Goal: Information Seeking & Learning: Find specific fact

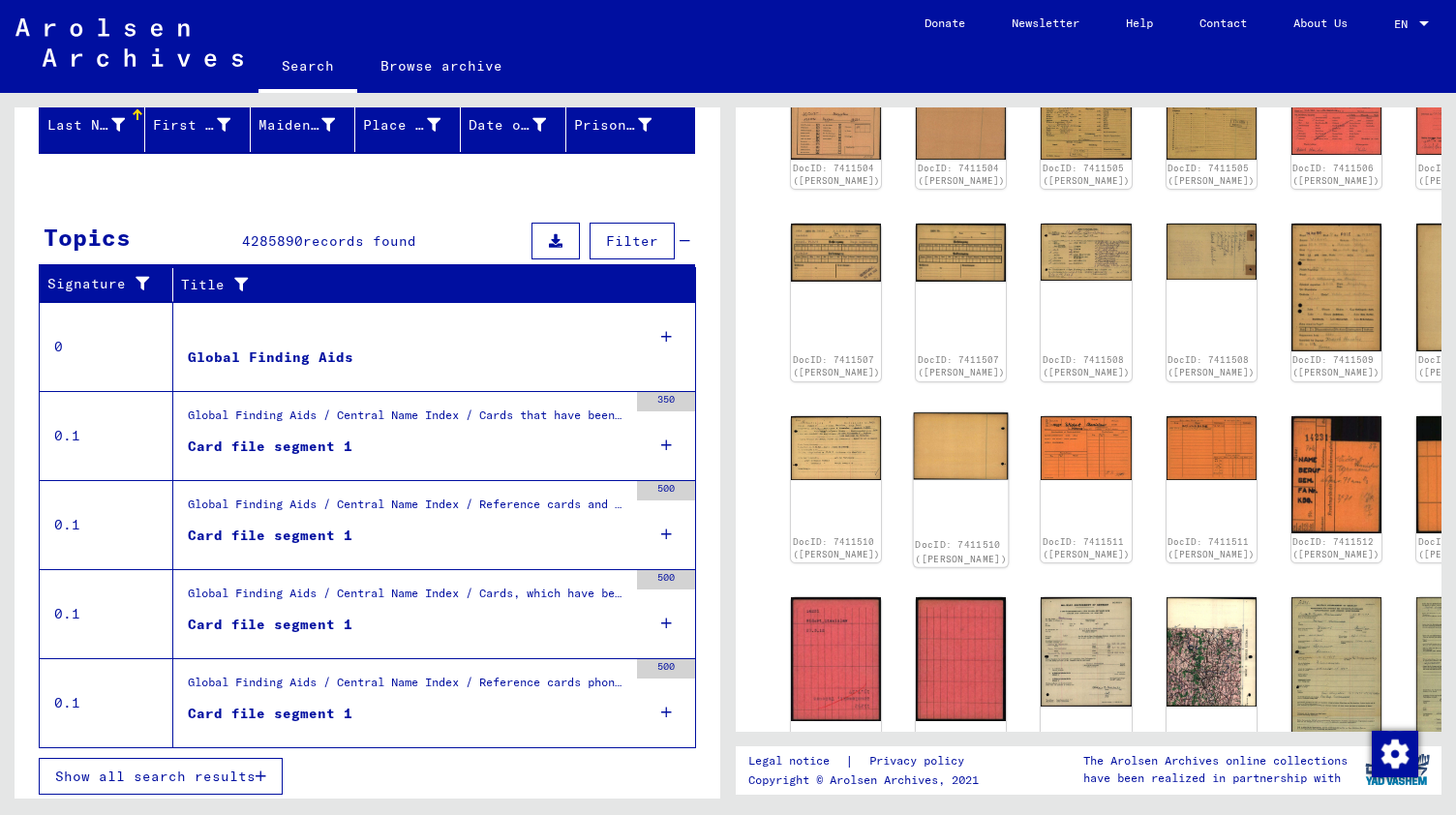
scroll to position [212, 0]
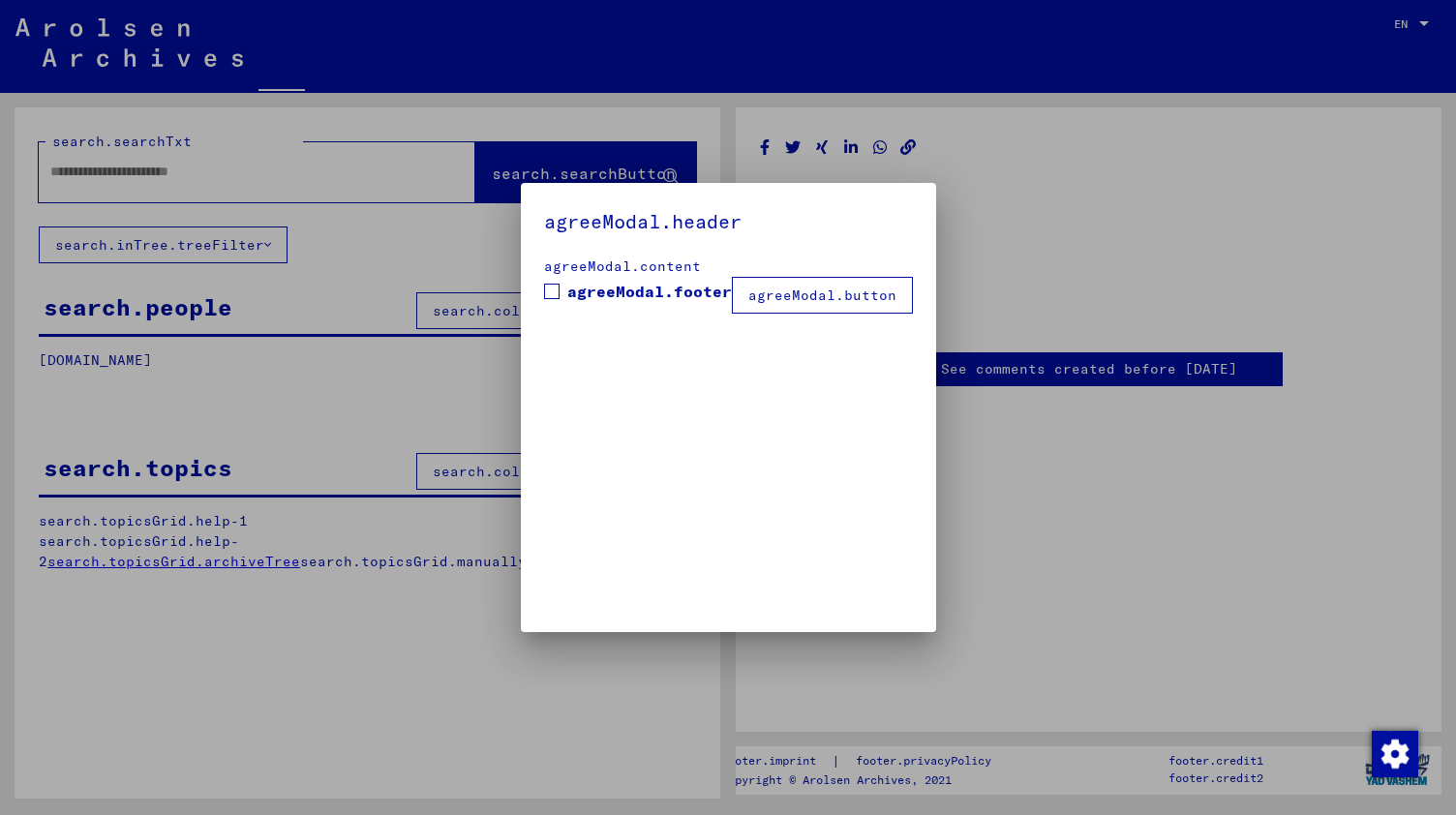
type input "*******"
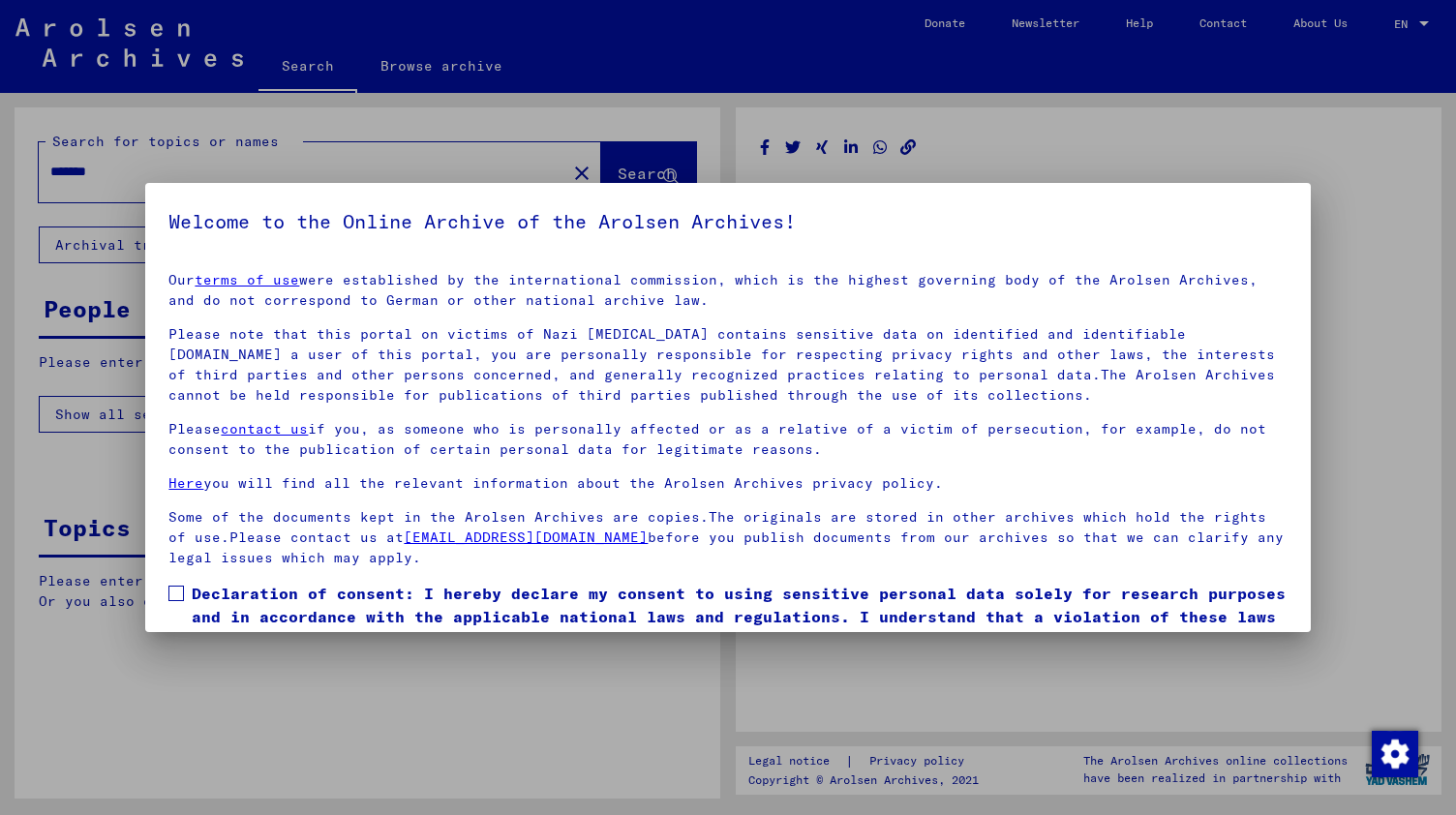
scroll to position [89, 0]
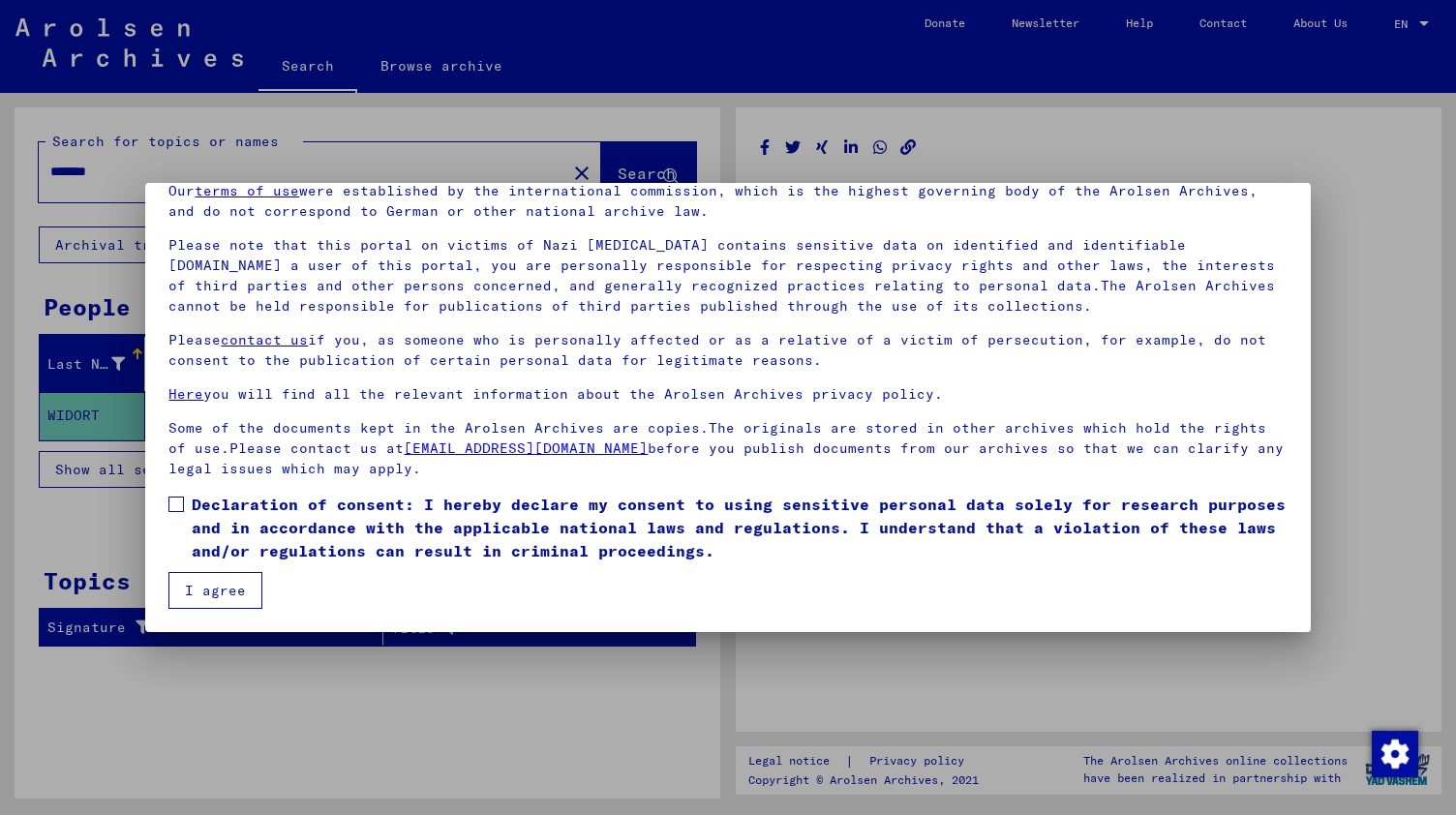
click at [220, 593] on button "I agree" at bounding box center [215, 590] width 94 height 36
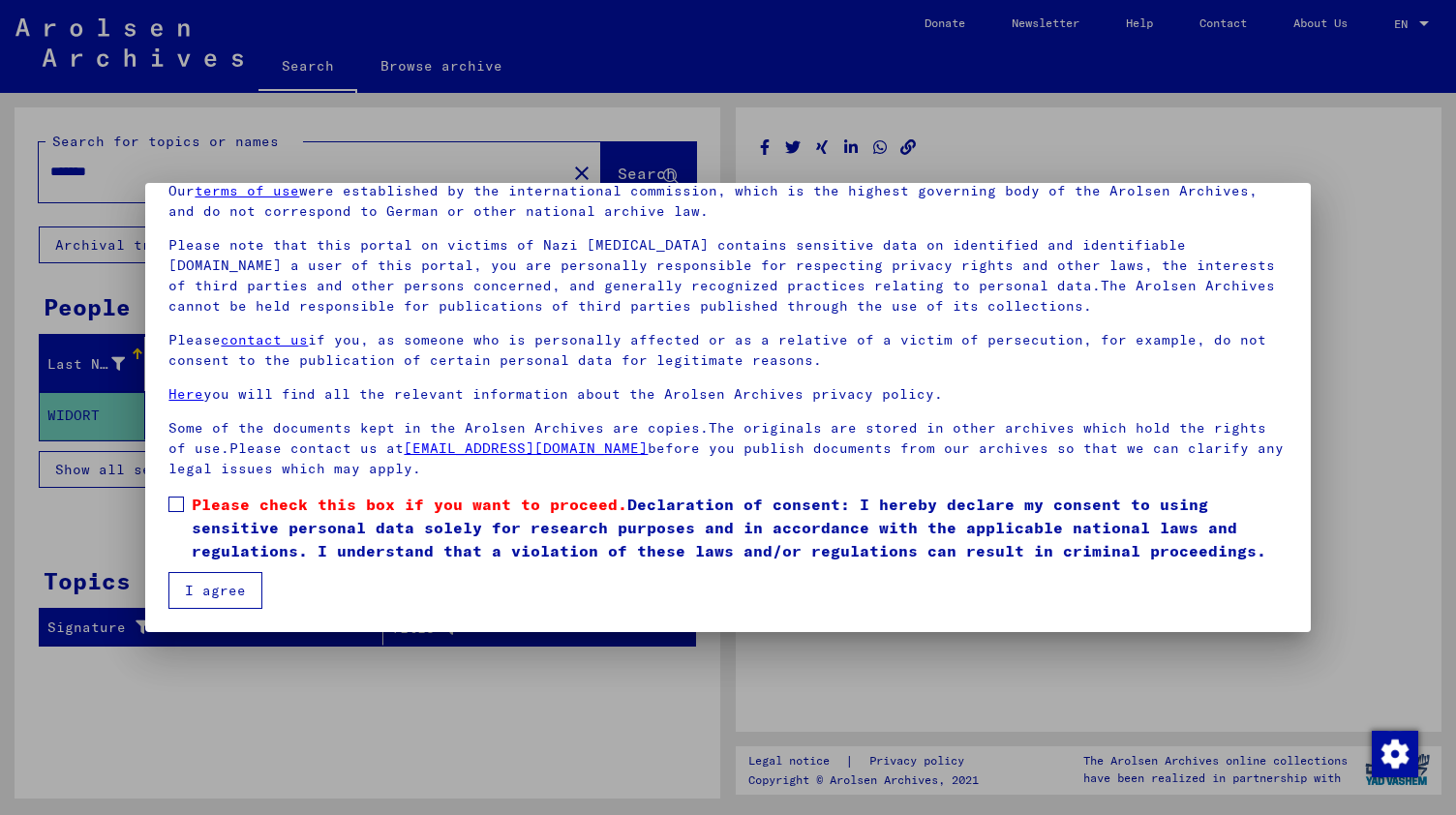
click at [178, 505] on span at bounding box center [176, 505] width 16 height 16
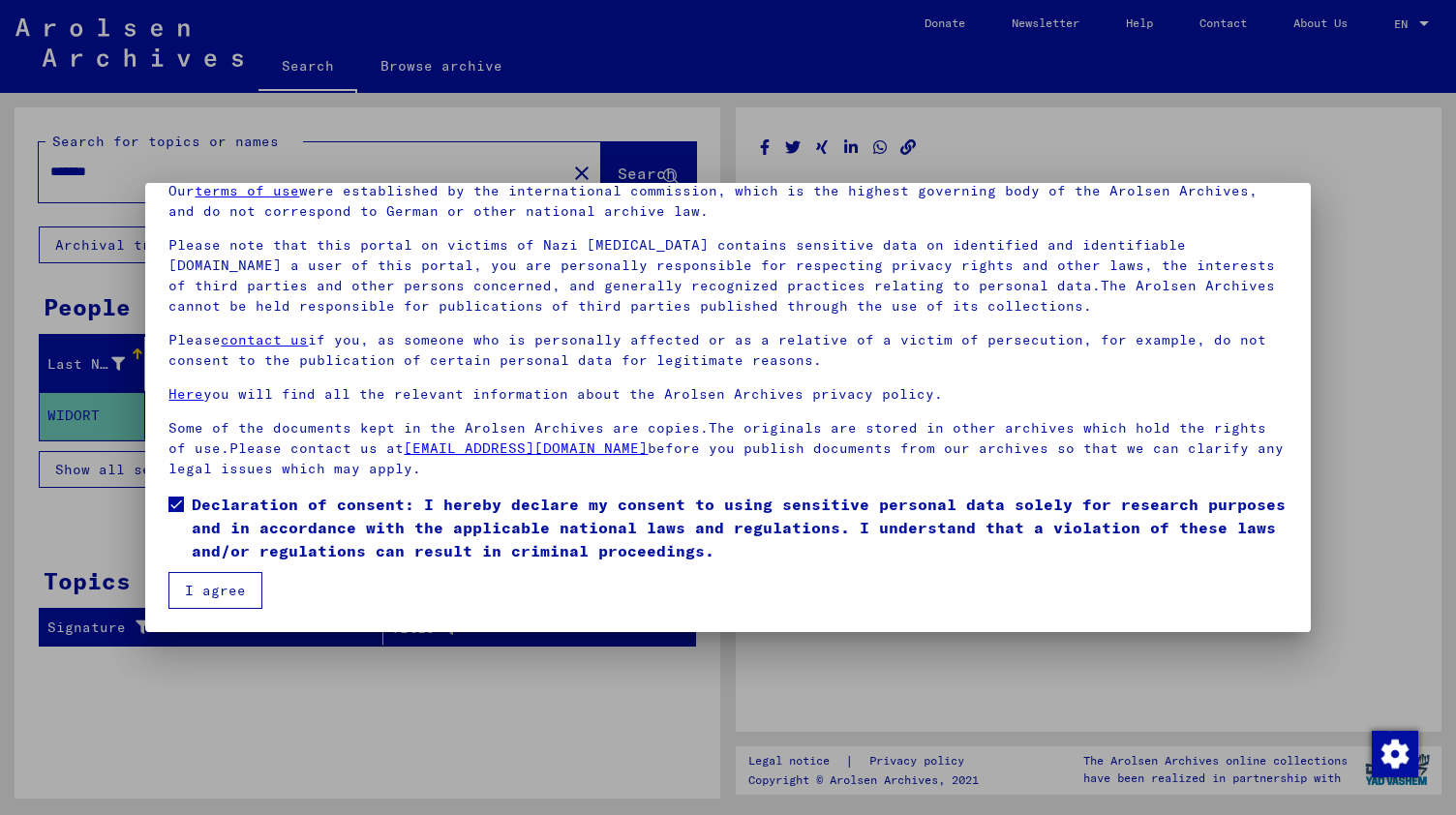
click at [191, 582] on button "I agree" at bounding box center [215, 590] width 94 height 36
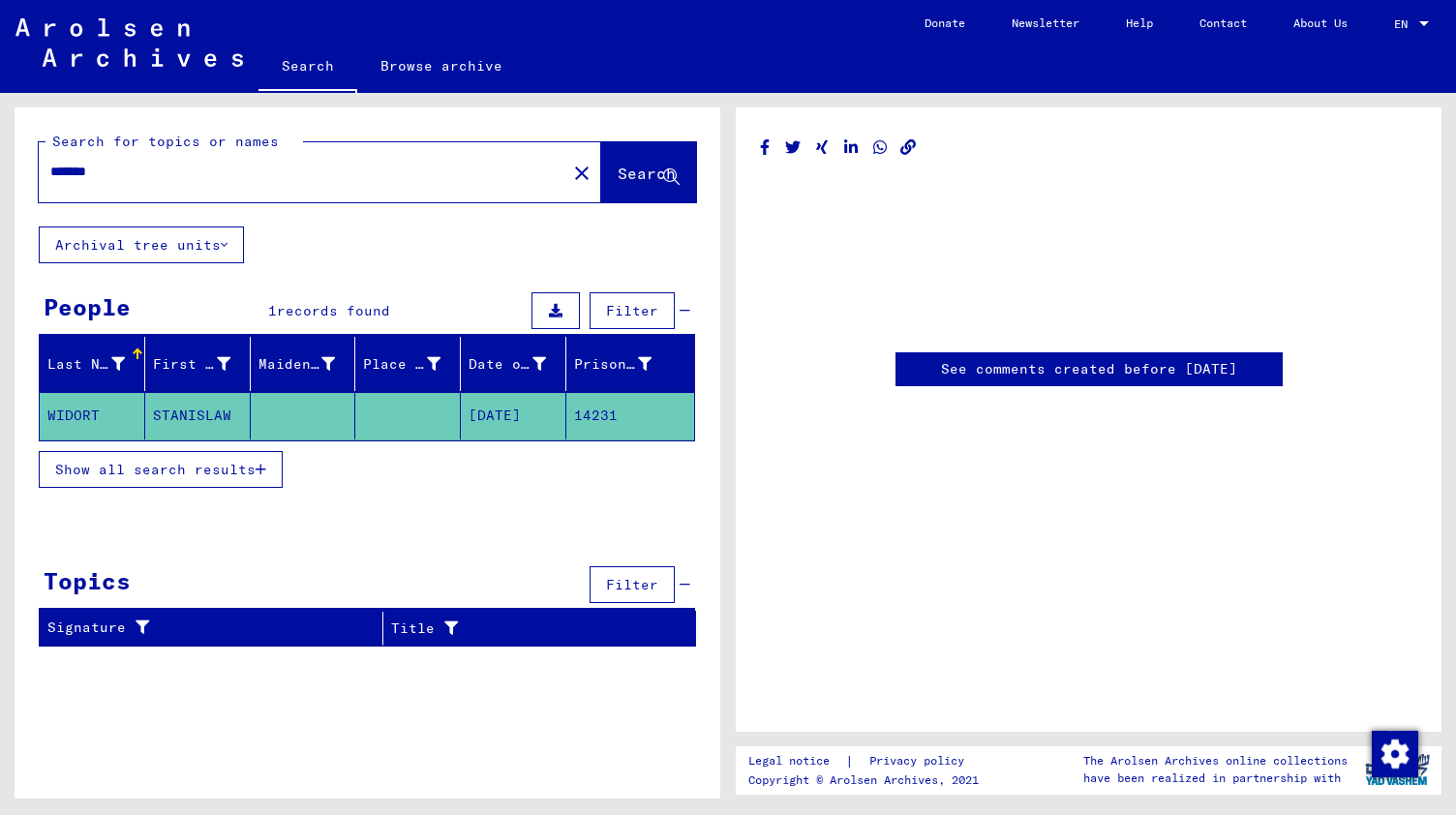
click at [393, 416] on mat-cell at bounding box center [408, 416] width 105 height 47
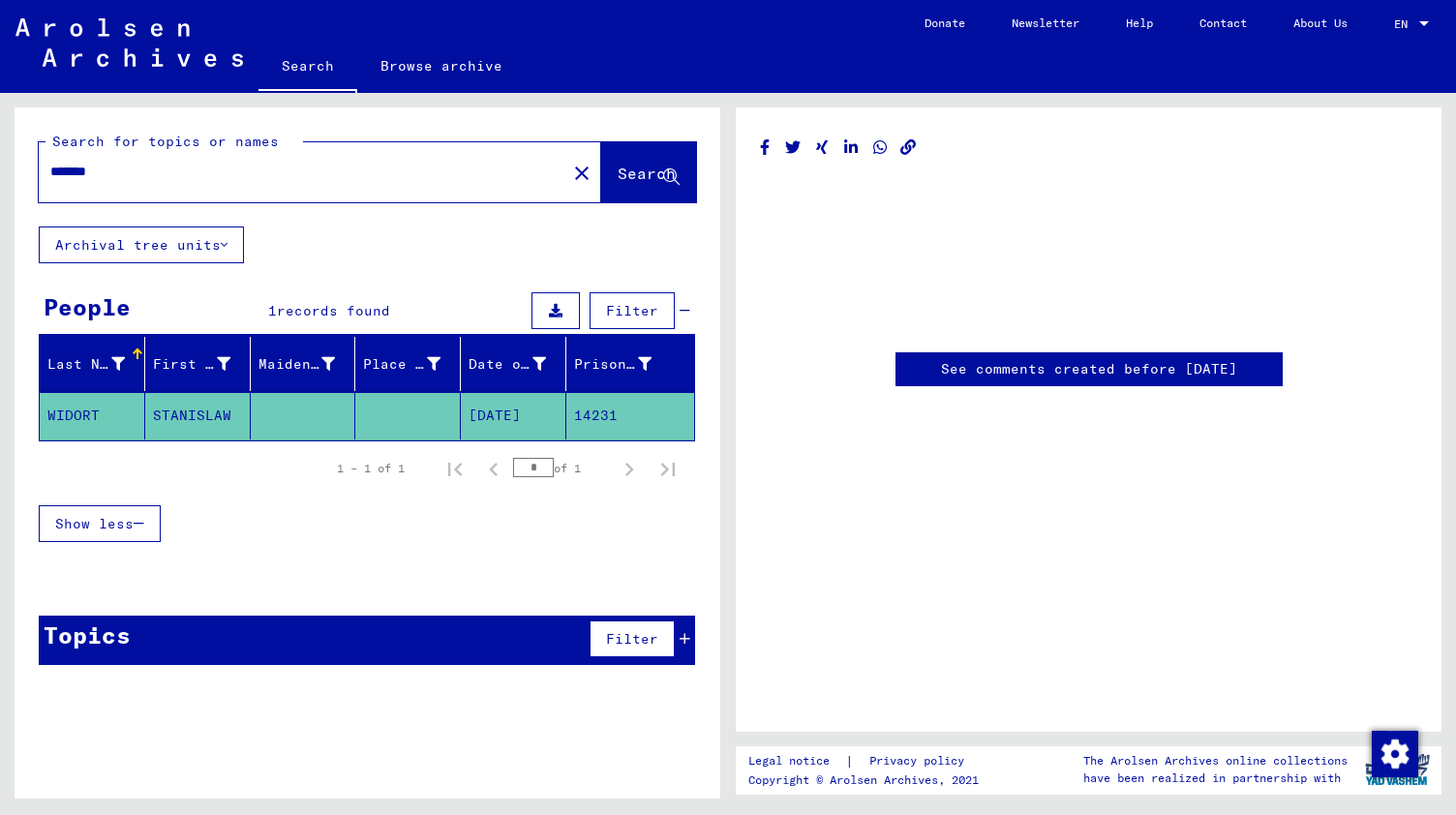
click at [386, 414] on mat-cell at bounding box center [408, 416] width 105 height 47
click at [99, 408] on mat-cell "WIDORT" at bounding box center [92, 416] width 105 height 47
click at [170, 406] on mat-cell "STANISLAW" at bounding box center [197, 416] width 105 height 47
click at [576, 404] on mat-cell "14231" at bounding box center [630, 416] width 128 height 47
click at [489, 417] on mat-cell "[DATE]" at bounding box center [513, 416] width 105 height 47
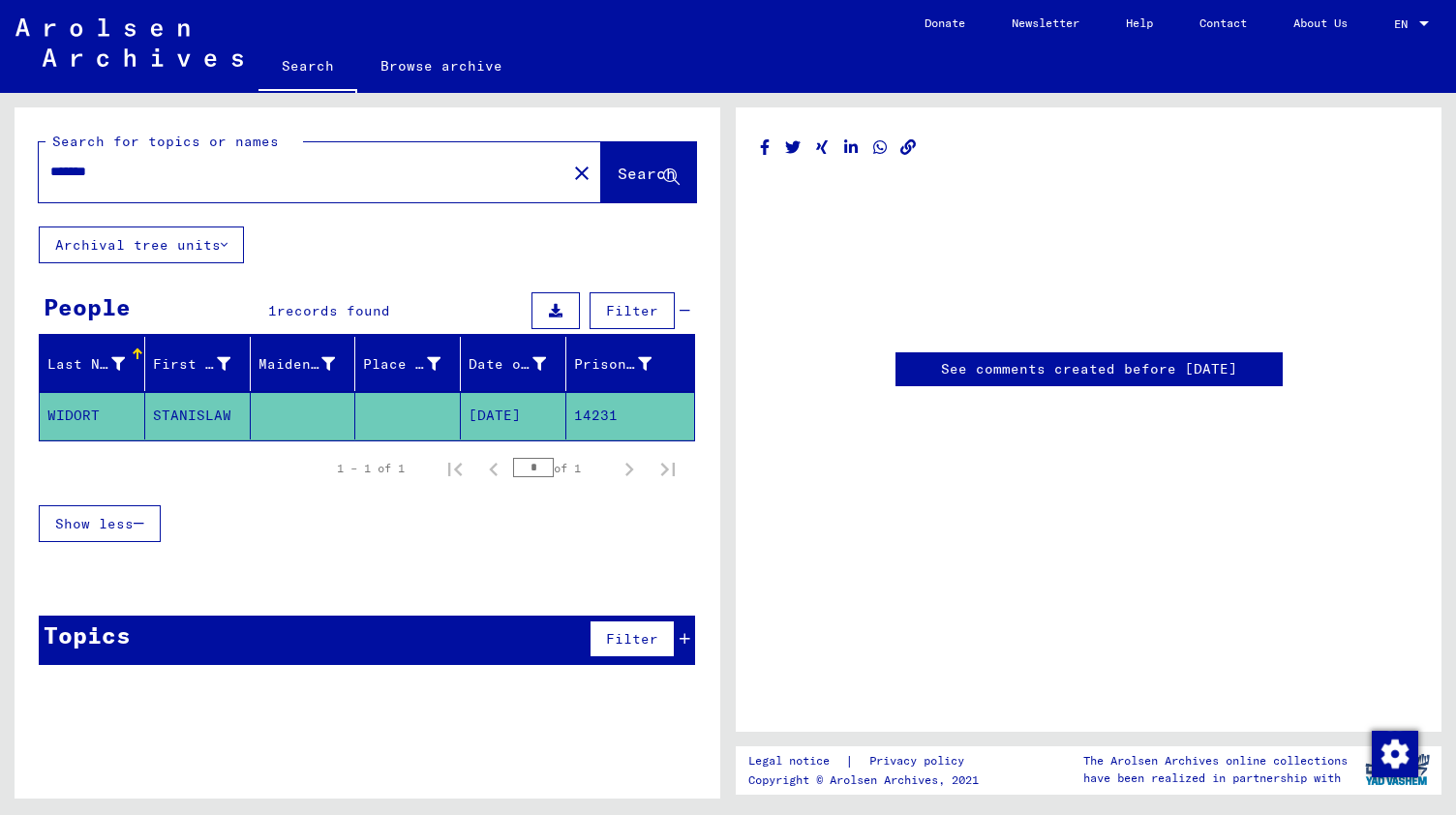
click at [1199, 380] on div "See comments created before [DATE]" at bounding box center [1089, 370] width 387 height 34
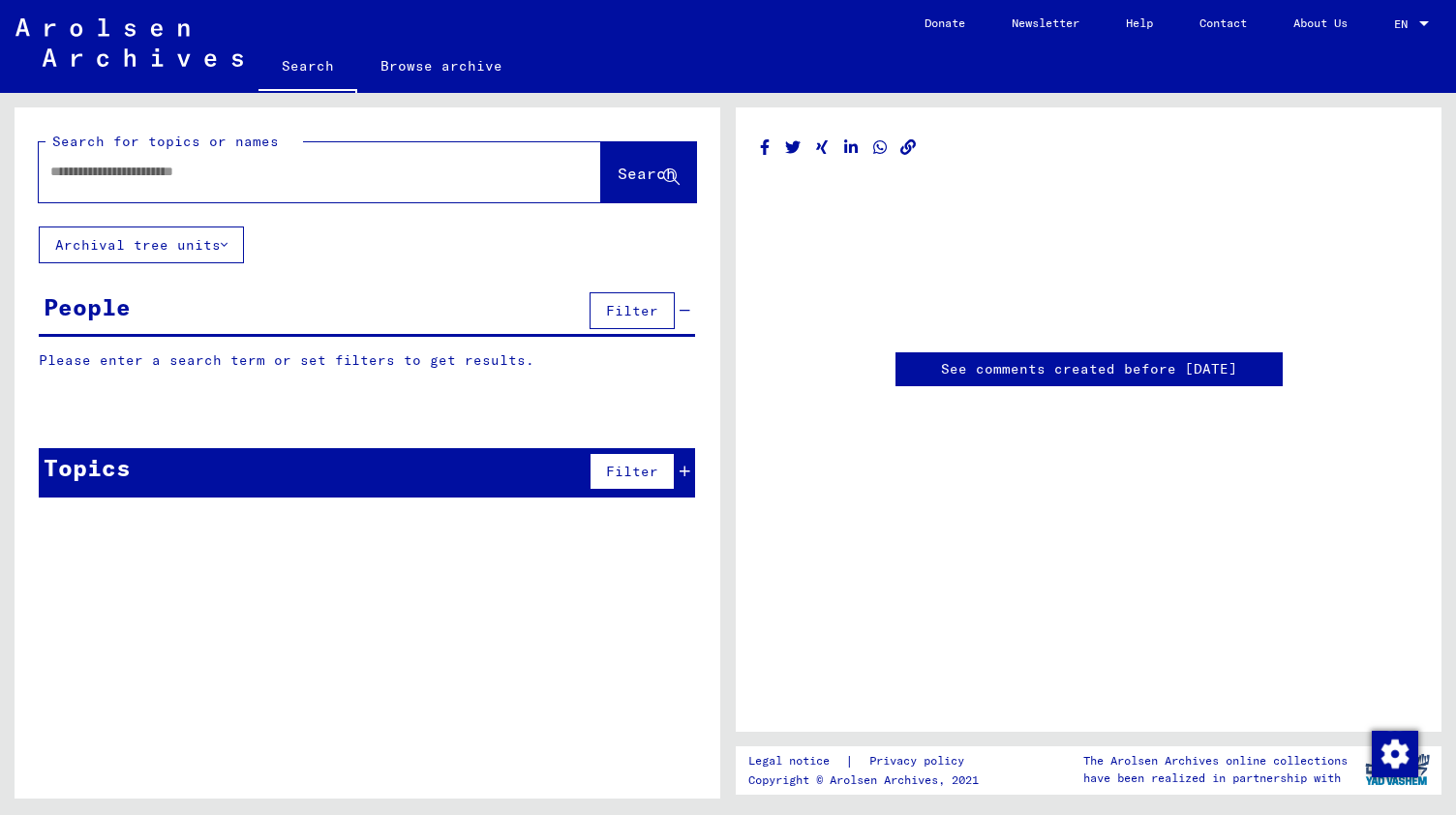
click at [364, 148] on div at bounding box center [319, 171] width 563 height 60
click at [272, 170] on input "text" at bounding box center [302, 171] width 504 height 21
paste input "*****"
type input "*****"
